Goal: Find specific page/section: Find specific page/section

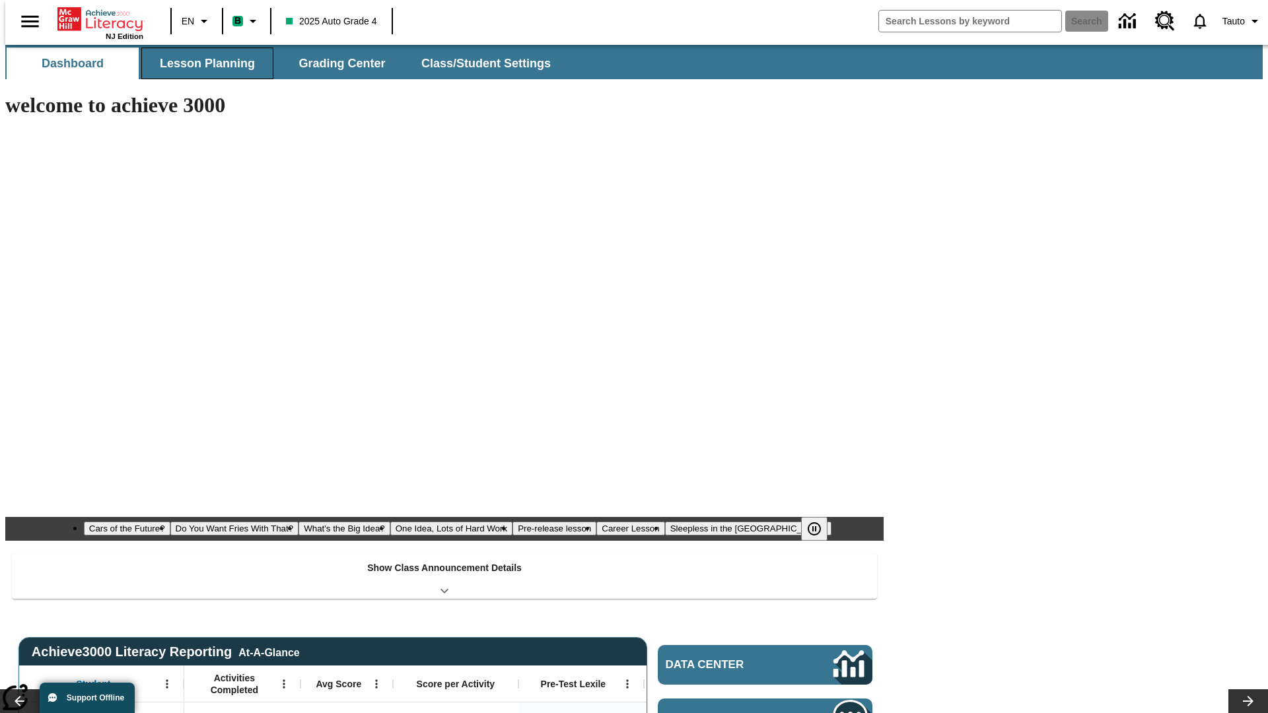
click at [202, 63] on button "Lesson Planning" at bounding box center [207, 64] width 132 height 32
